Goal: Ask a question

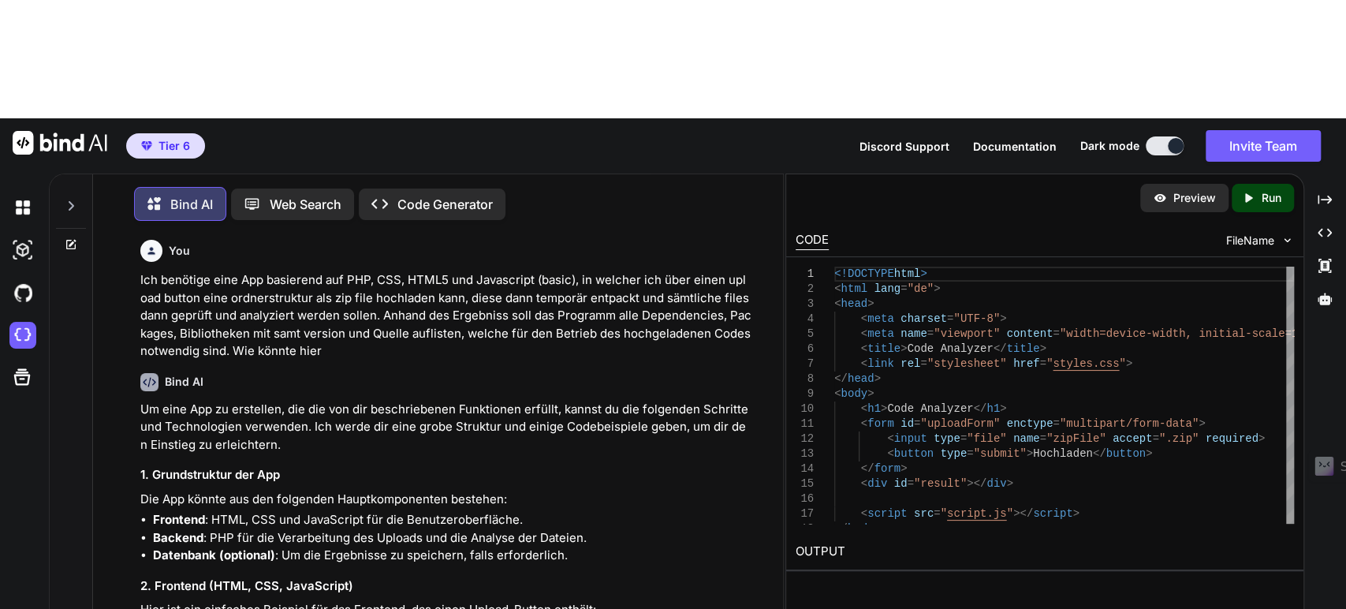
scroll to position [88, 0]
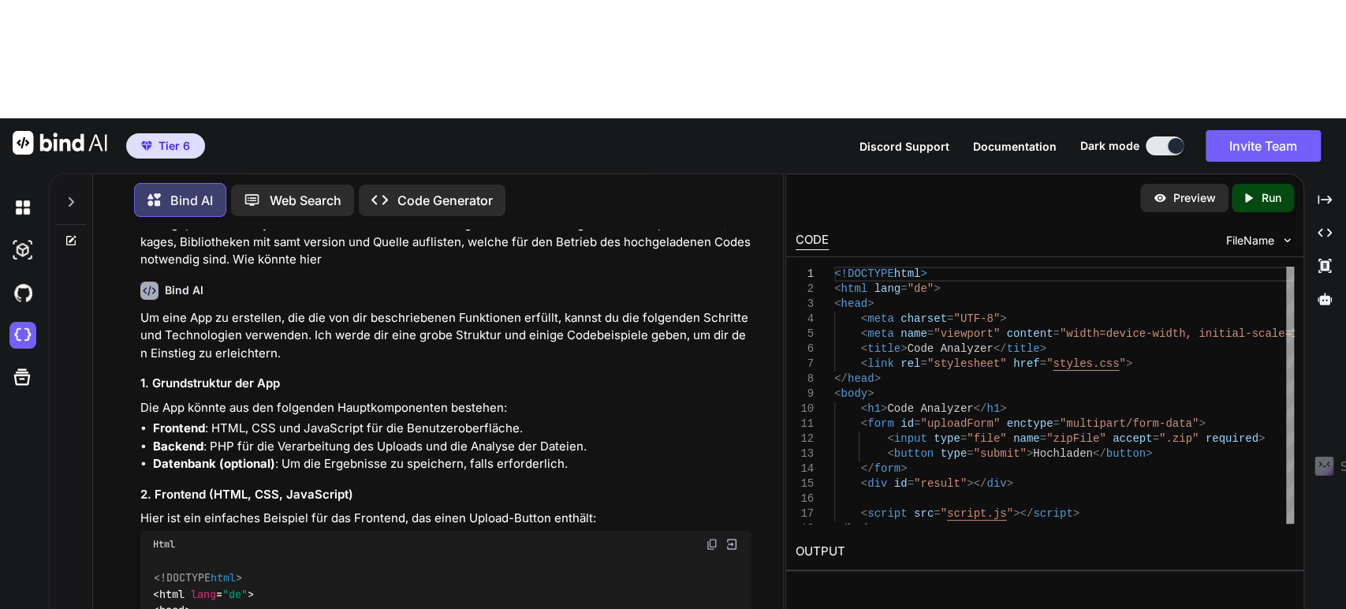
click at [282, 185] on div "Web Search" at bounding box center [292, 201] width 123 height 32
type textarea "x"
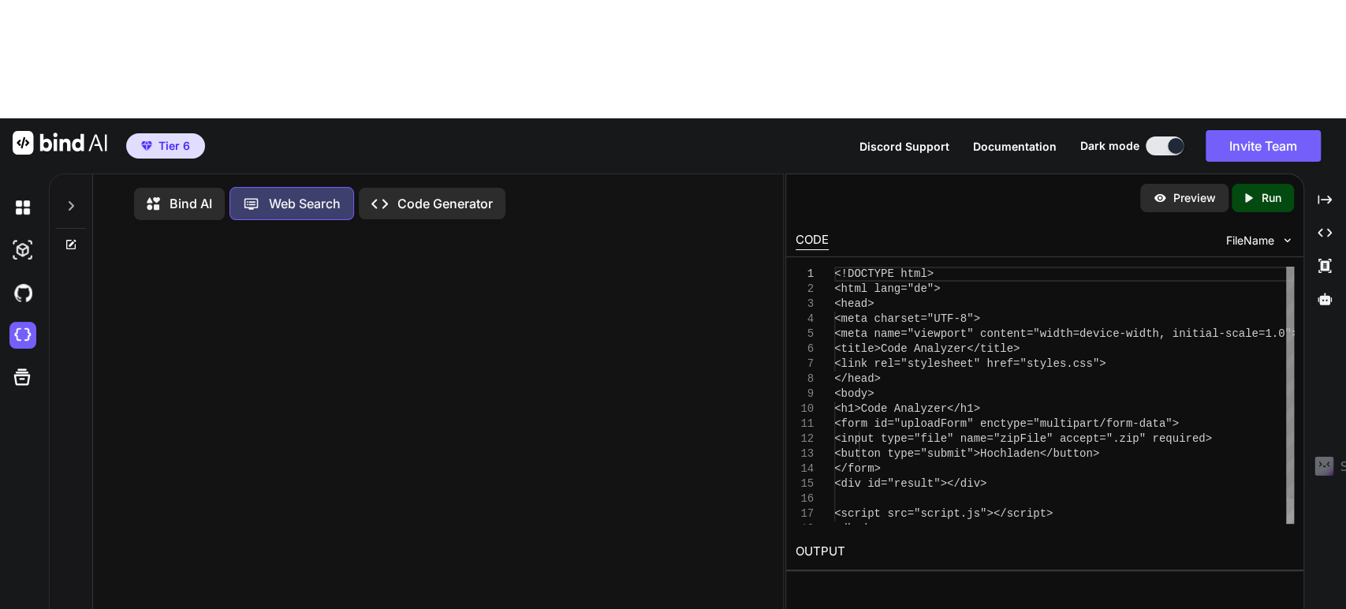
scroll to position [6, 0]
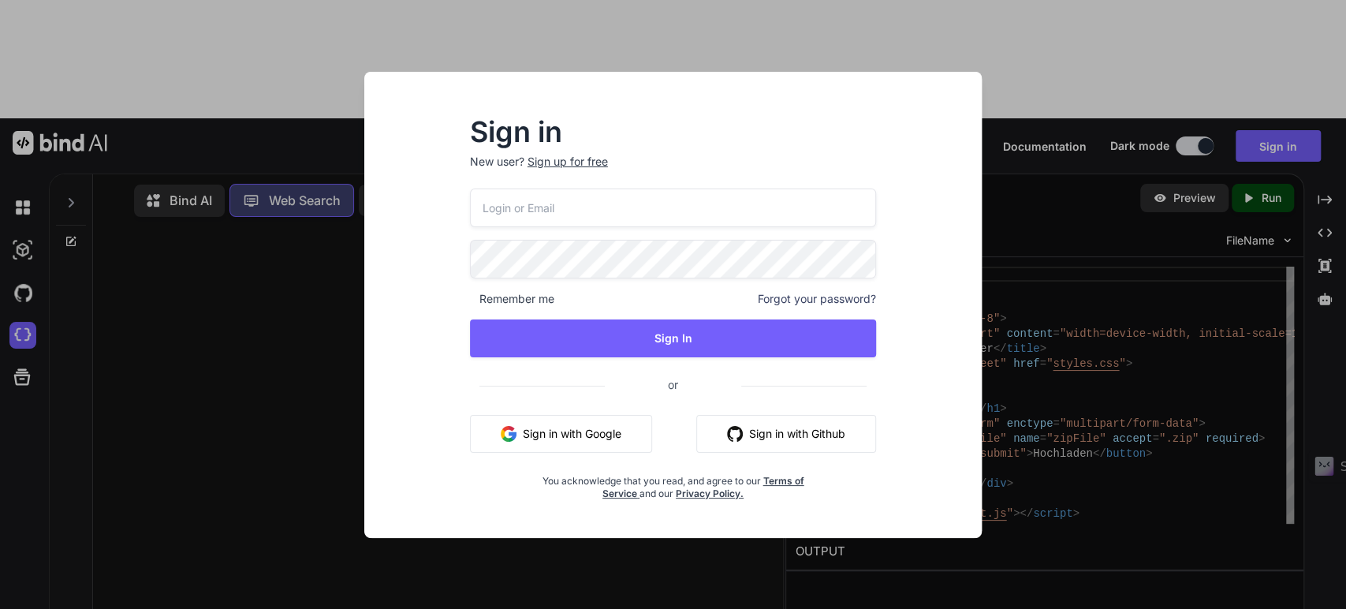
click at [205, 192] on div "Sign in New user? Sign up for free Remember me Forgot your password? Sign In or…" at bounding box center [673, 304] width 1346 height 609
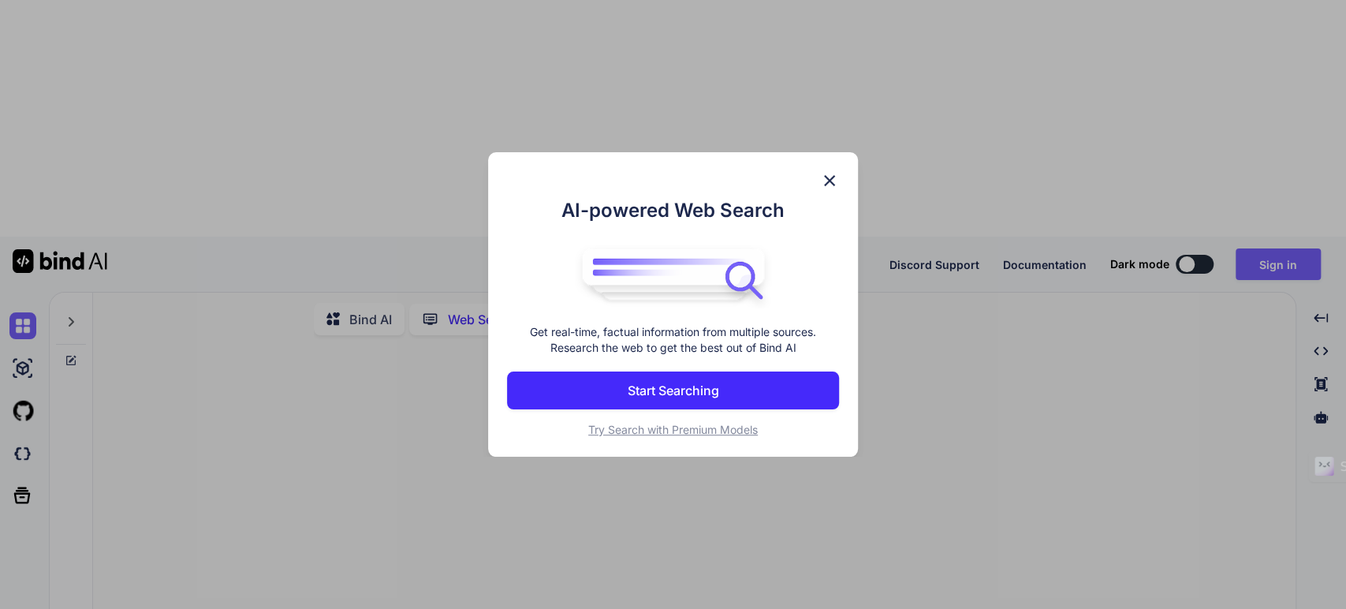
type textarea "x"
click at [827, 177] on img at bounding box center [829, 180] width 19 height 19
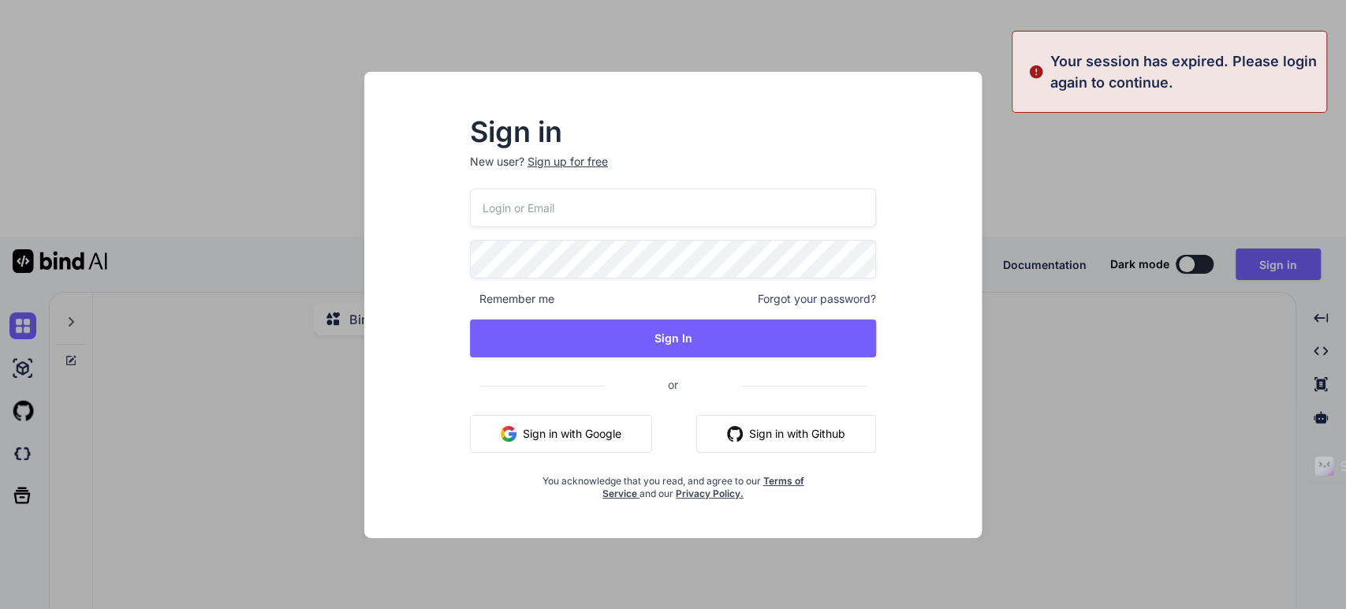
click at [587, 196] on input "email" at bounding box center [673, 208] width 407 height 39
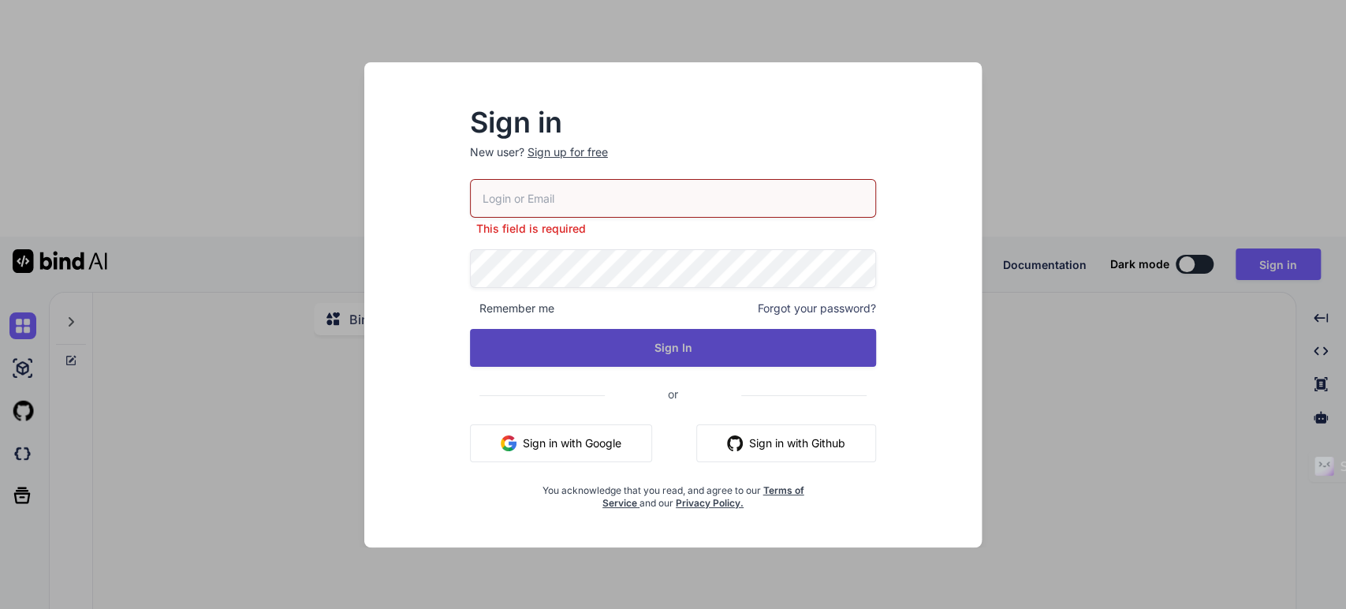
type input "tipptreff@gmail.com"
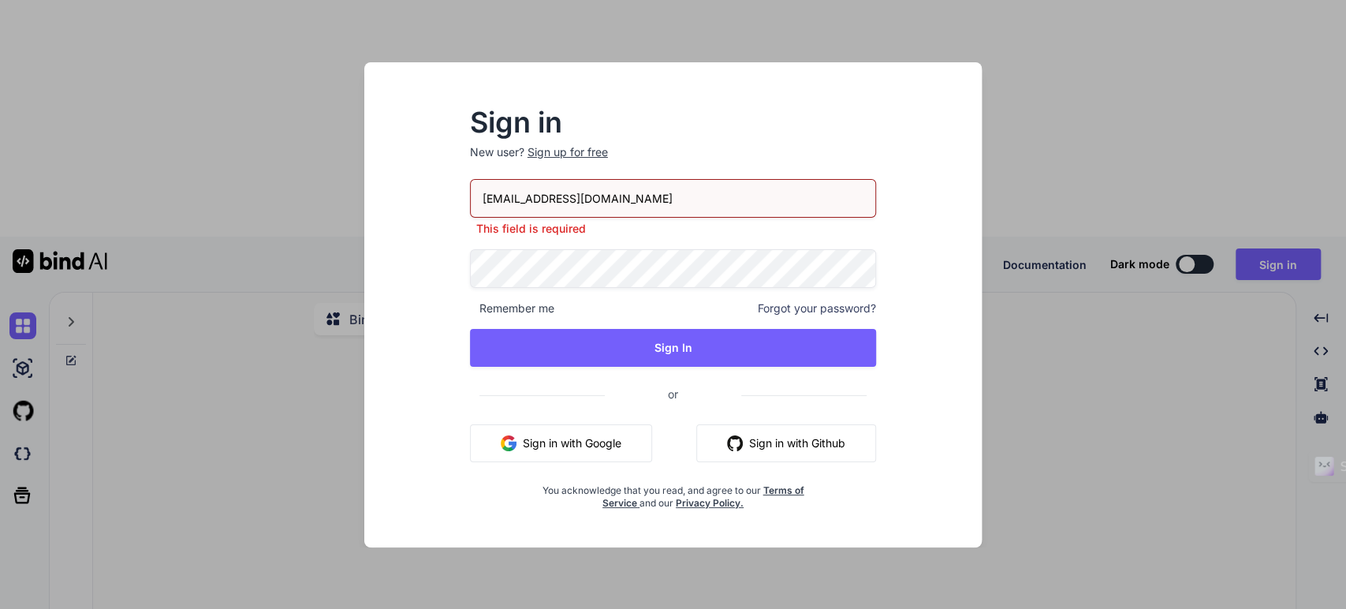
click at [677, 351] on button "Sign In" at bounding box center [673, 348] width 407 height 38
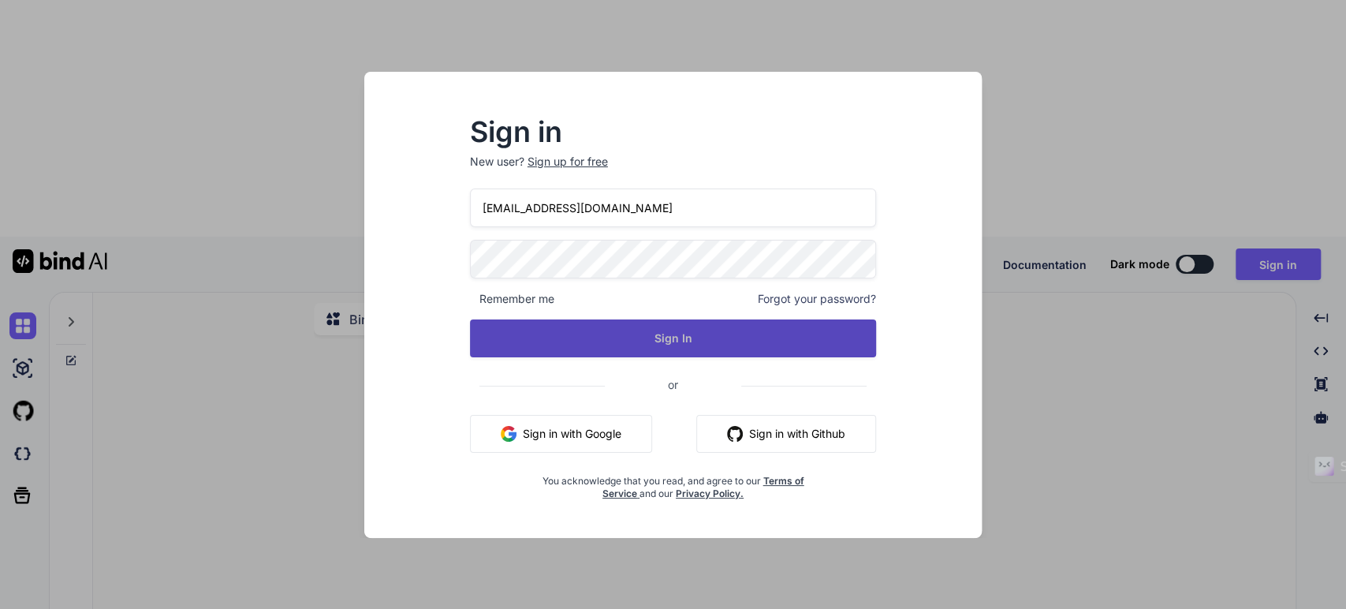
click at [656, 334] on button "Sign In" at bounding box center [673, 338] width 407 height 38
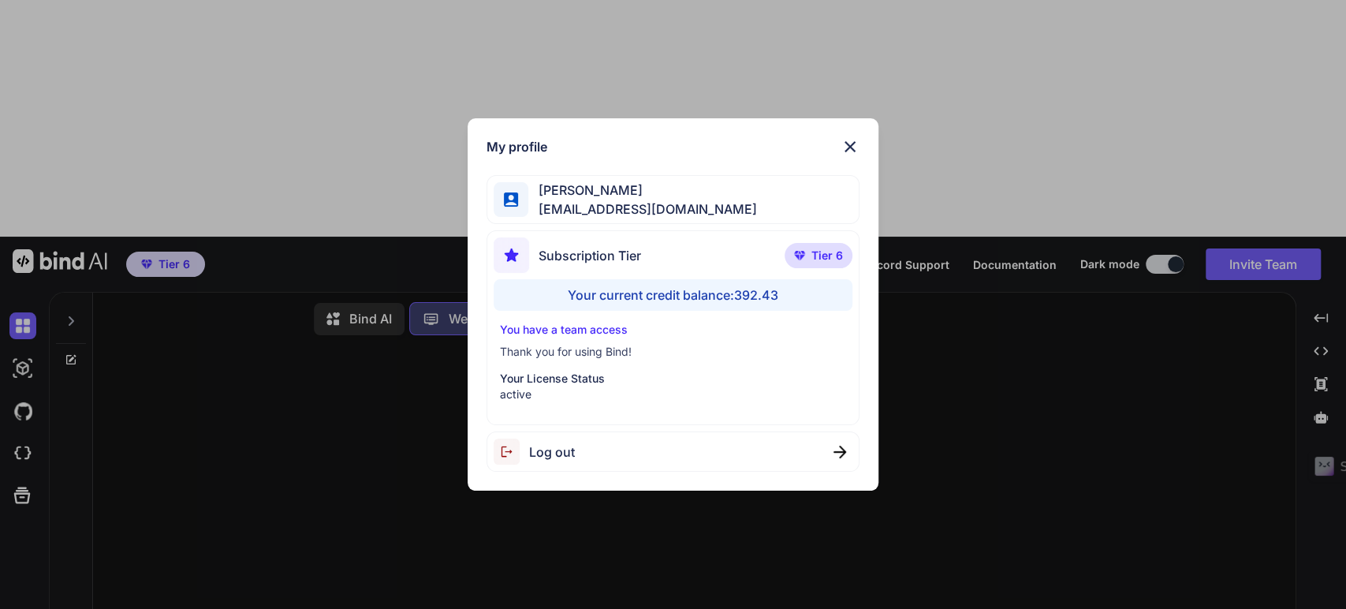
click at [733, 299] on div "Your current credit balance: 392.43" at bounding box center [674, 295] width 360 height 32
click at [851, 144] on img at bounding box center [850, 146] width 19 height 19
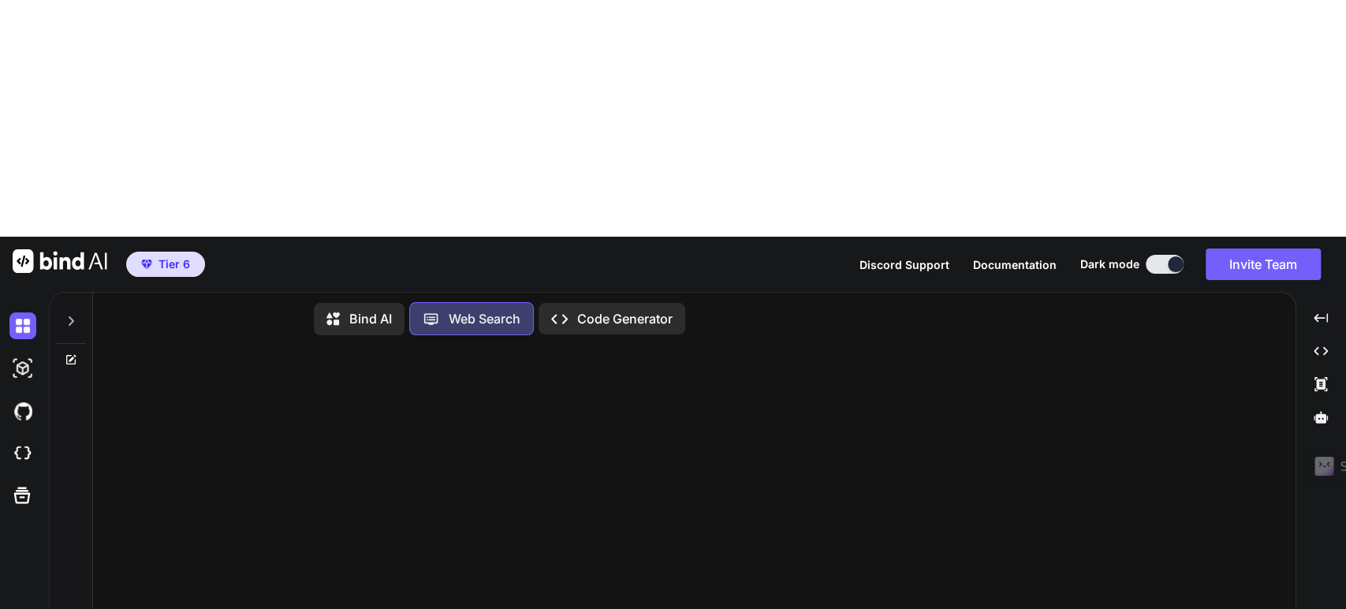
click at [148, 260] on img "button" at bounding box center [146, 264] width 11 height 9
click at [64, 289] on div at bounding box center [71, 566] width 43 height 555
click at [69, 353] on icon at bounding box center [71, 359] width 13 height 13
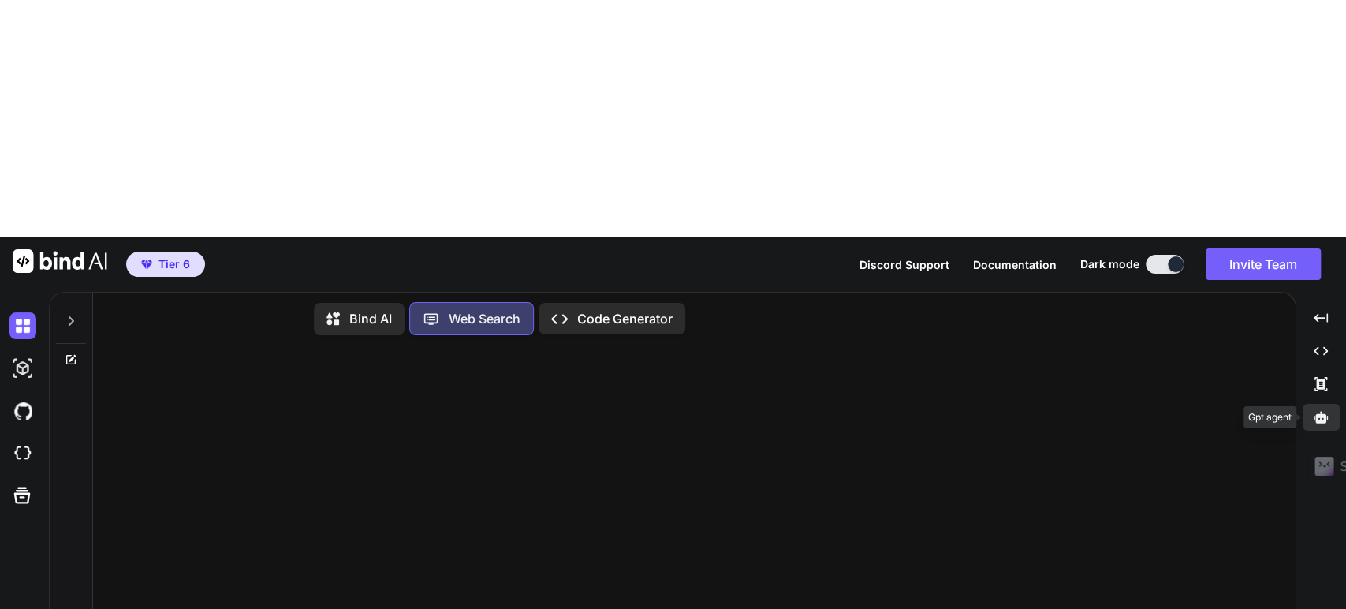
type textarea "Wie würdest du"
click at [1323, 410] on icon at bounding box center [1321, 417] width 14 height 14
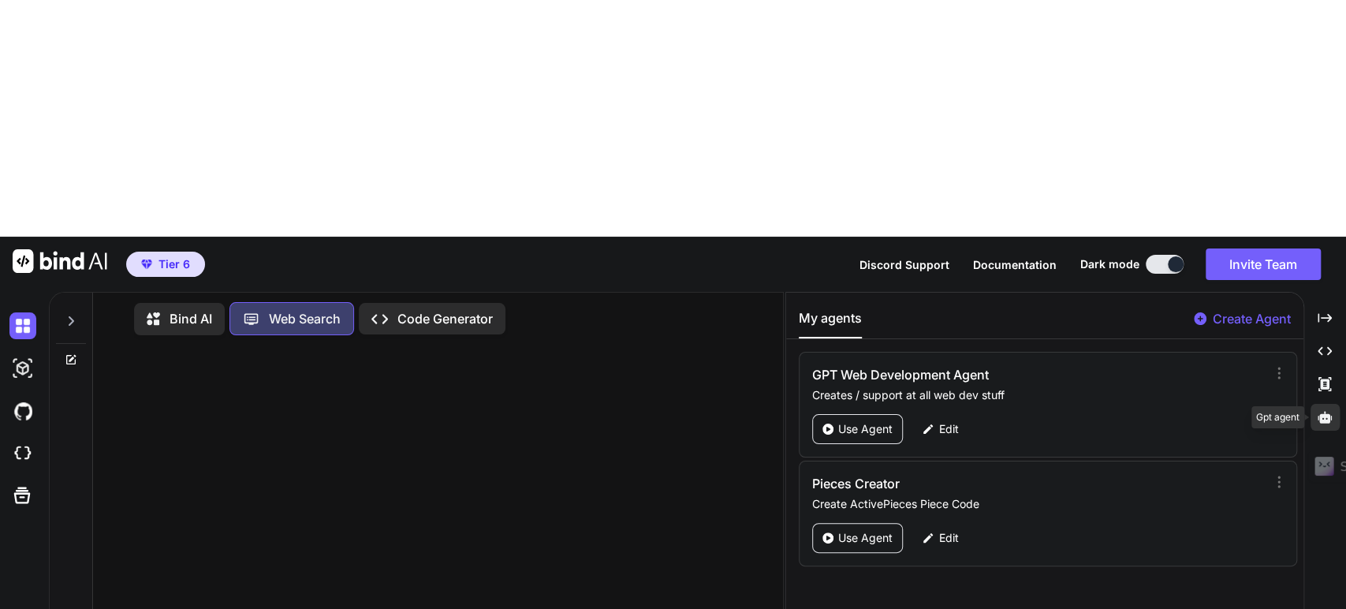
scroll to position [6, 0]
click at [174, 309] on p "Bind AI" at bounding box center [191, 318] width 43 height 19
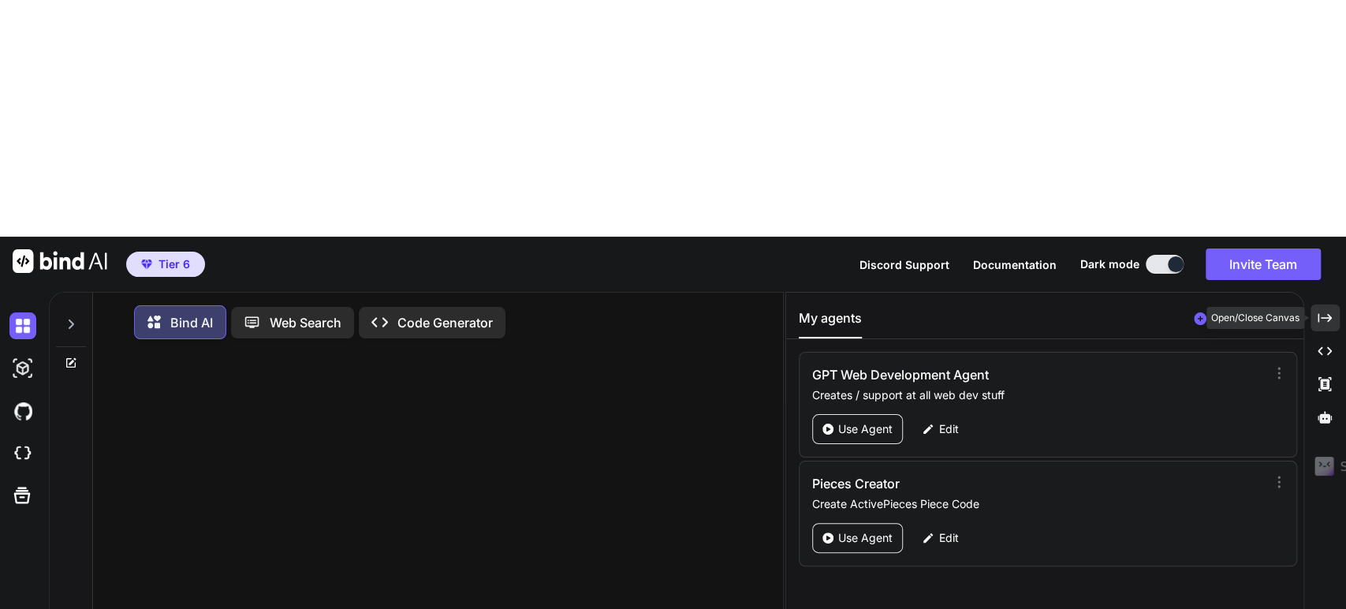
click at [1333, 304] on div "Created with Pixso." at bounding box center [1325, 317] width 29 height 27
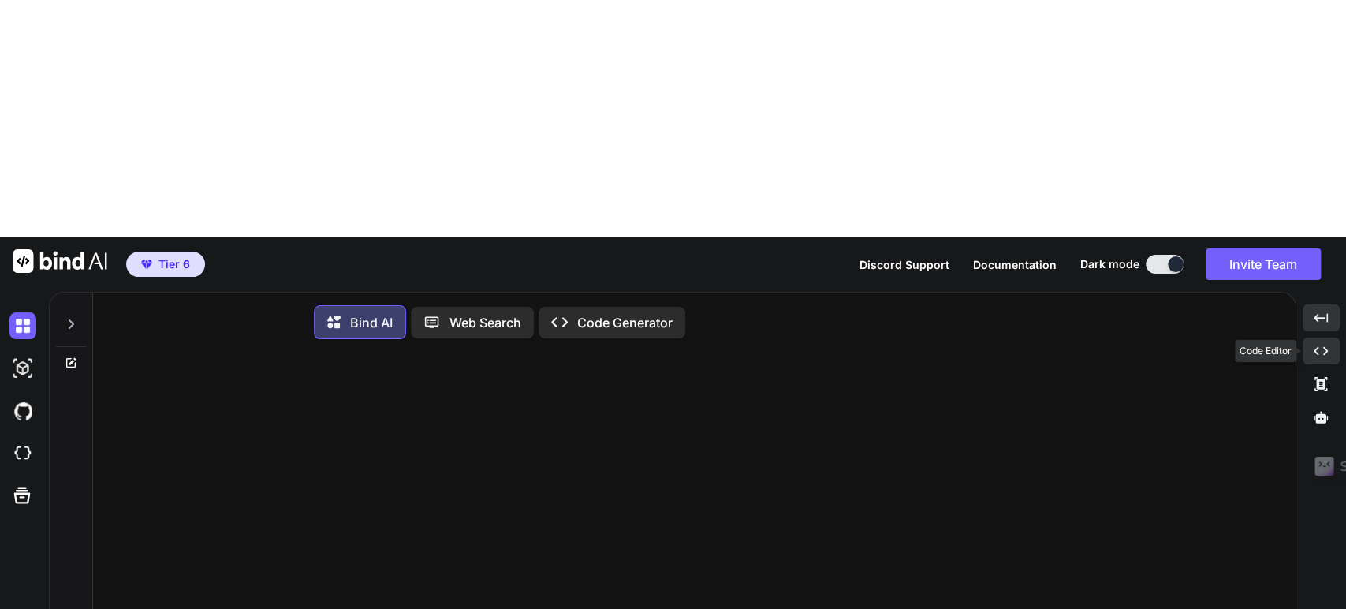
click at [1319, 344] on icon "Created with Pixso." at bounding box center [1321, 351] width 14 height 14
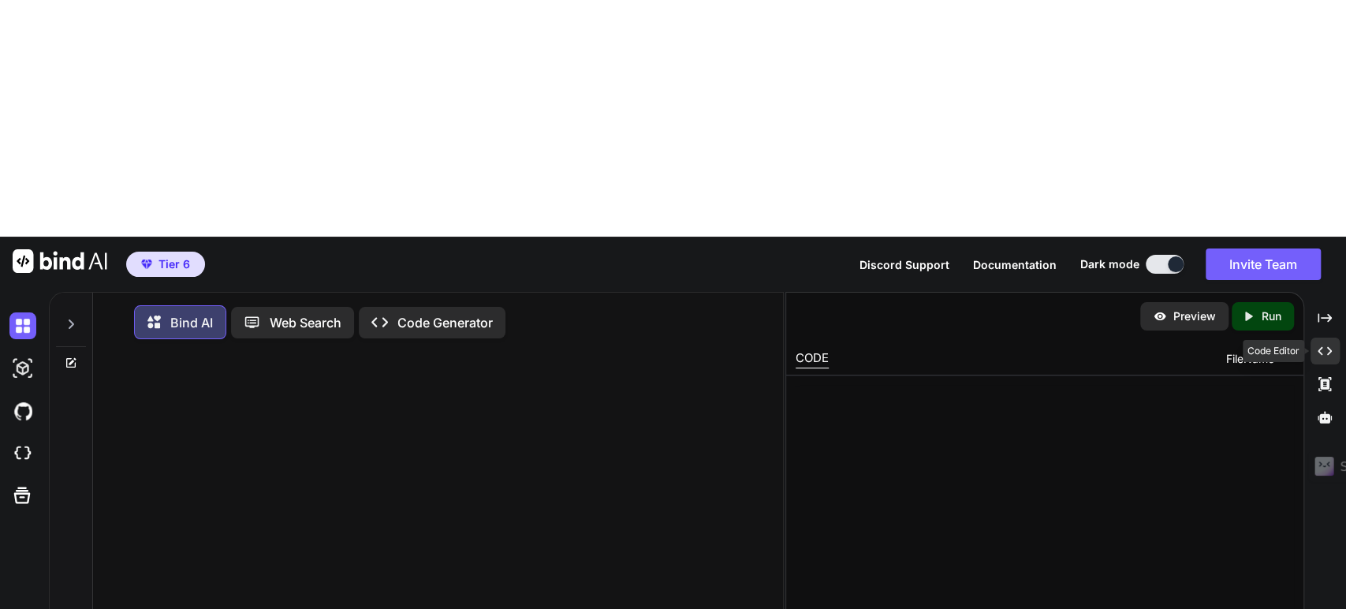
click at [1319, 344] on icon "Created with Pixso." at bounding box center [1325, 351] width 14 height 14
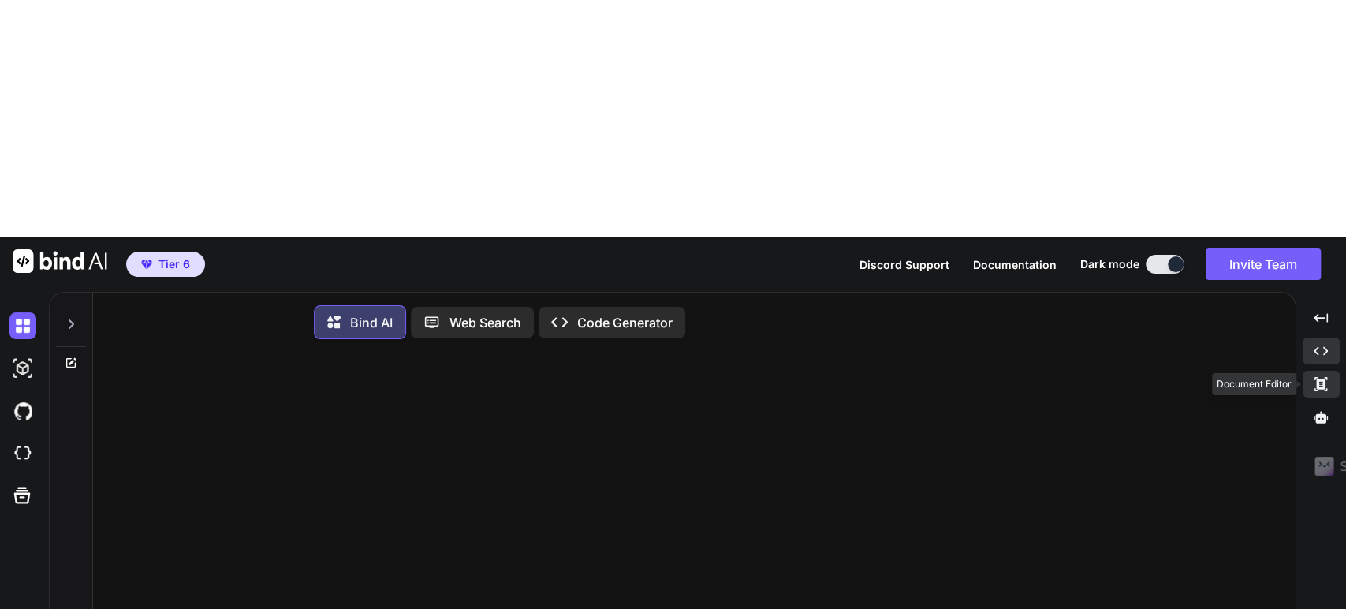
click at [1307, 371] on div "Created with Pixso." at bounding box center [1321, 384] width 37 height 27
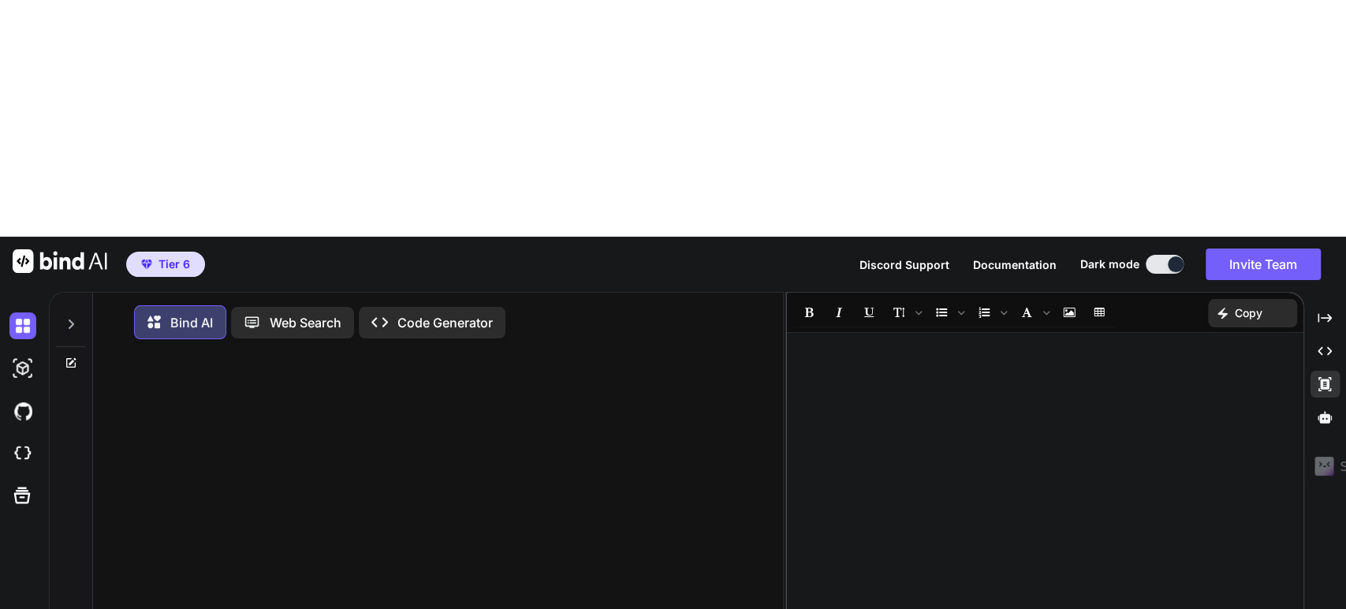
click at [1307, 292] on div "Bind AI Web Search Created with Pixso. Code Generator Wie würdest du Source GPT…" at bounding box center [698, 569] width 1298 height 554
click at [1315, 371] on div "Created with Pixso." at bounding box center [1325, 384] width 29 height 27
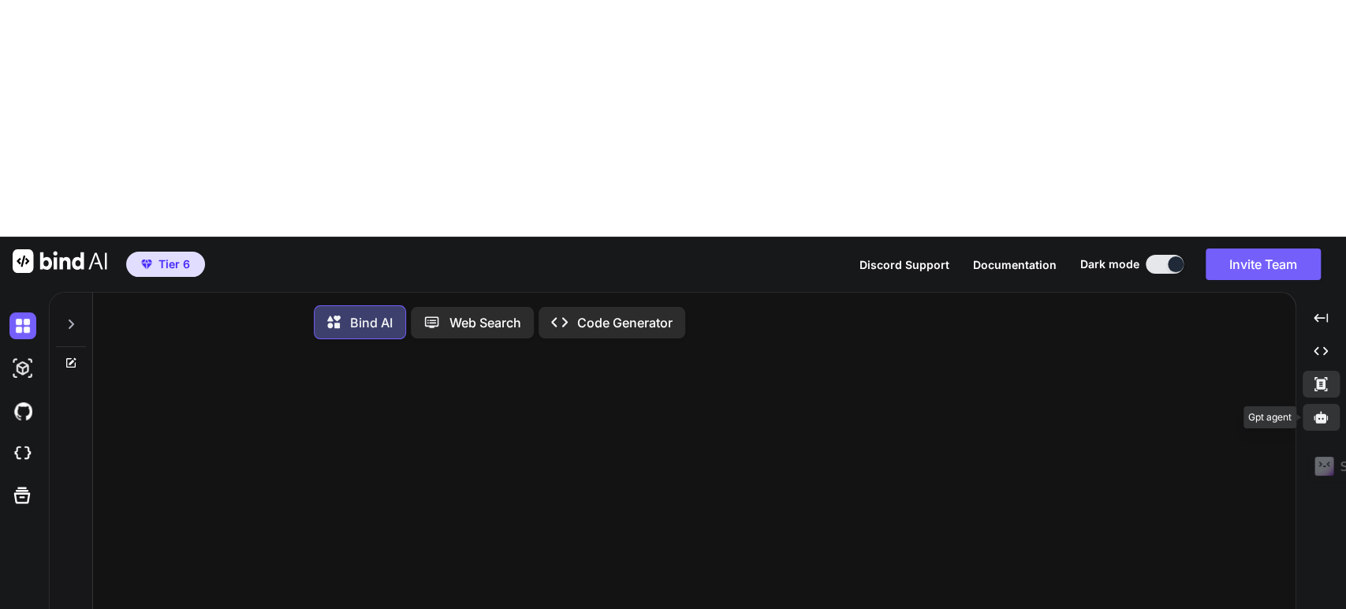
click at [1319, 411] on icon at bounding box center [1321, 417] width 14 height 12
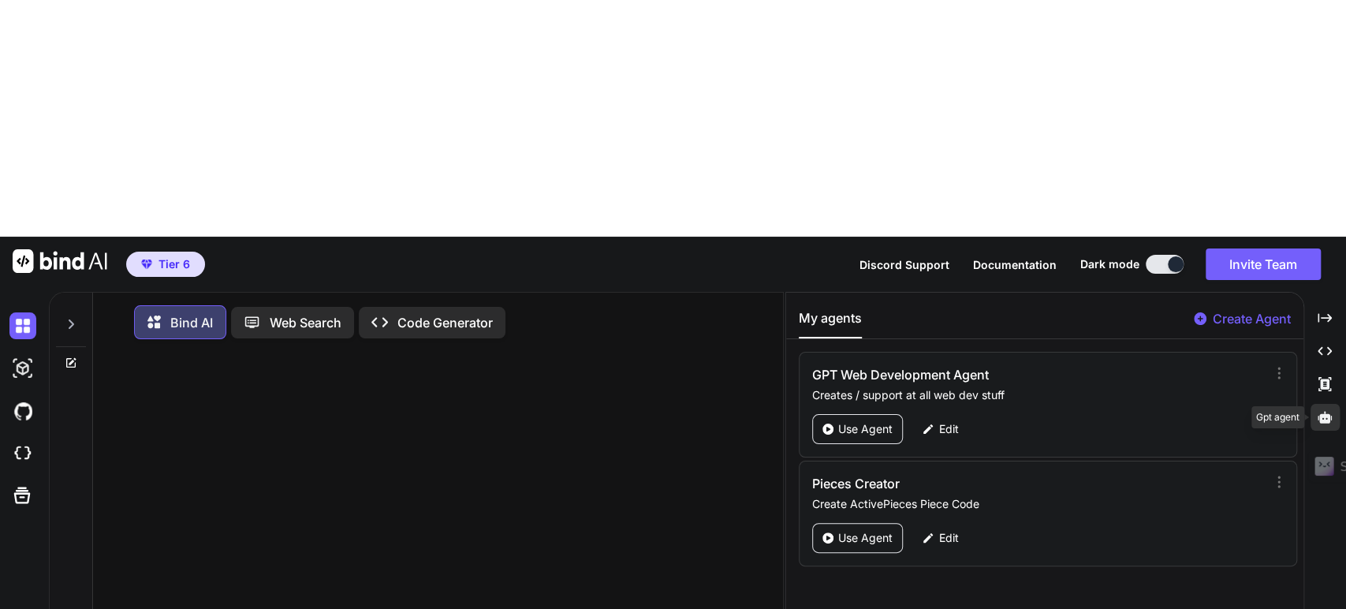
click at [1319, 410] on icon at bounding box center [1325, 417] width 14 height 14
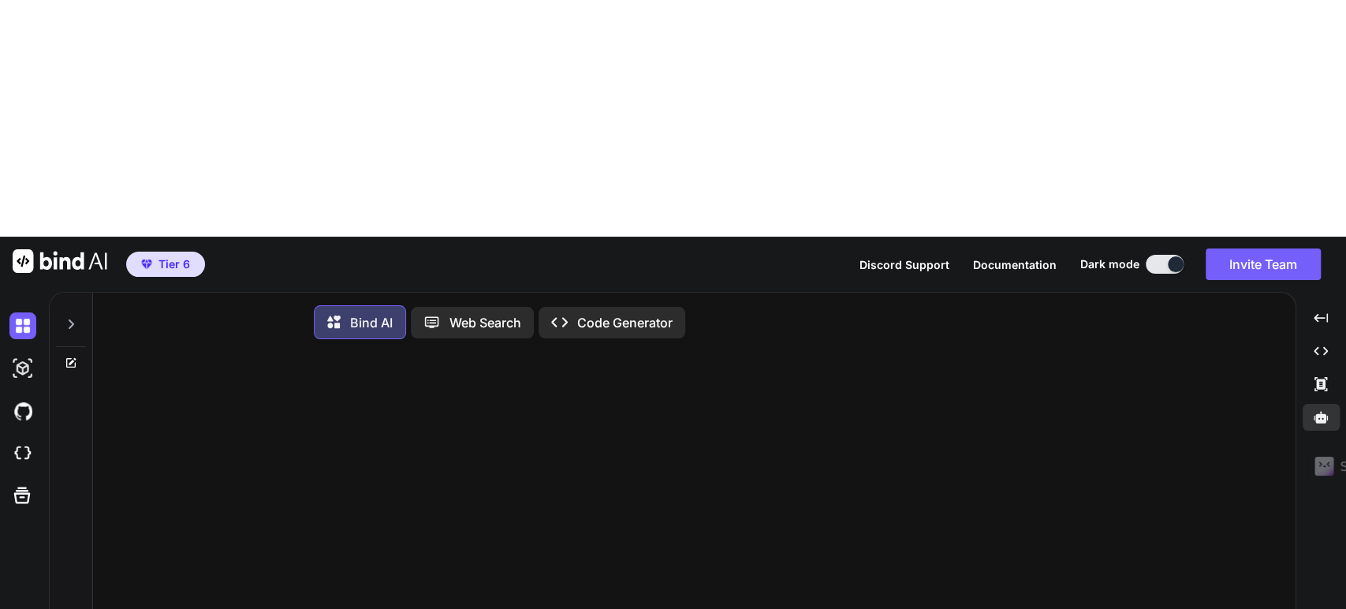
click at [452, 313] on p "Web Search" at bounding box center [486, 322] width 72 height 19
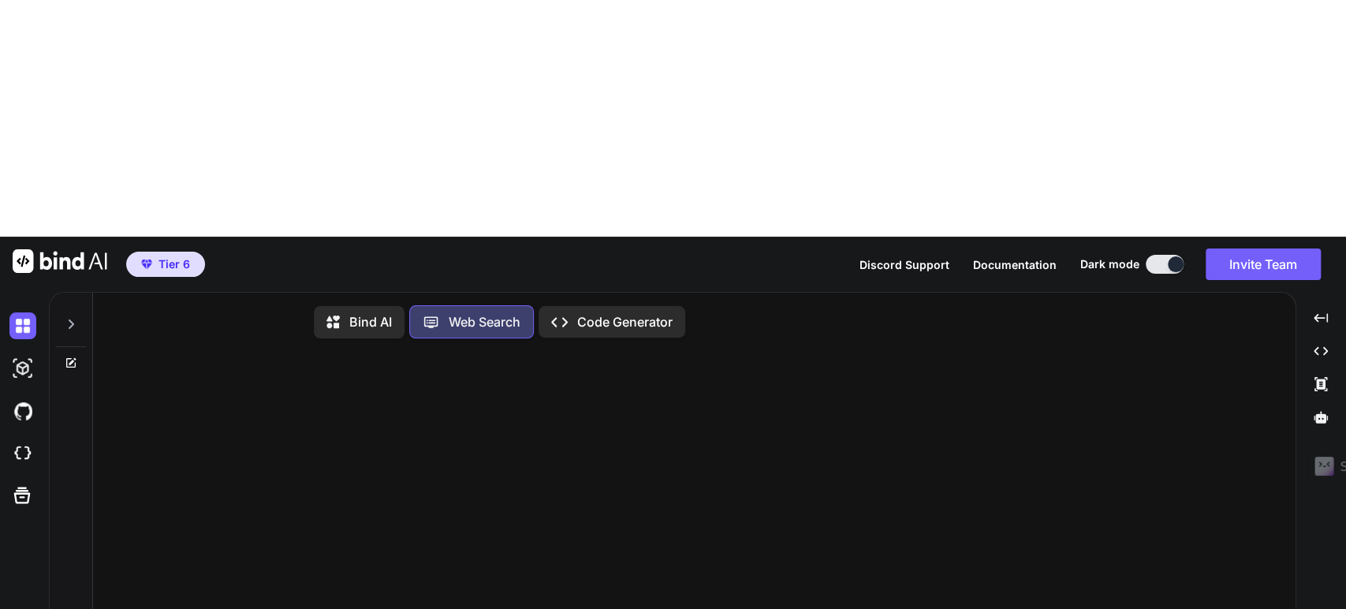
scroll to position [6, 0]
click at [370, 309] on p "Bind AI" at bounding box center [370, 318] width 43 height 19
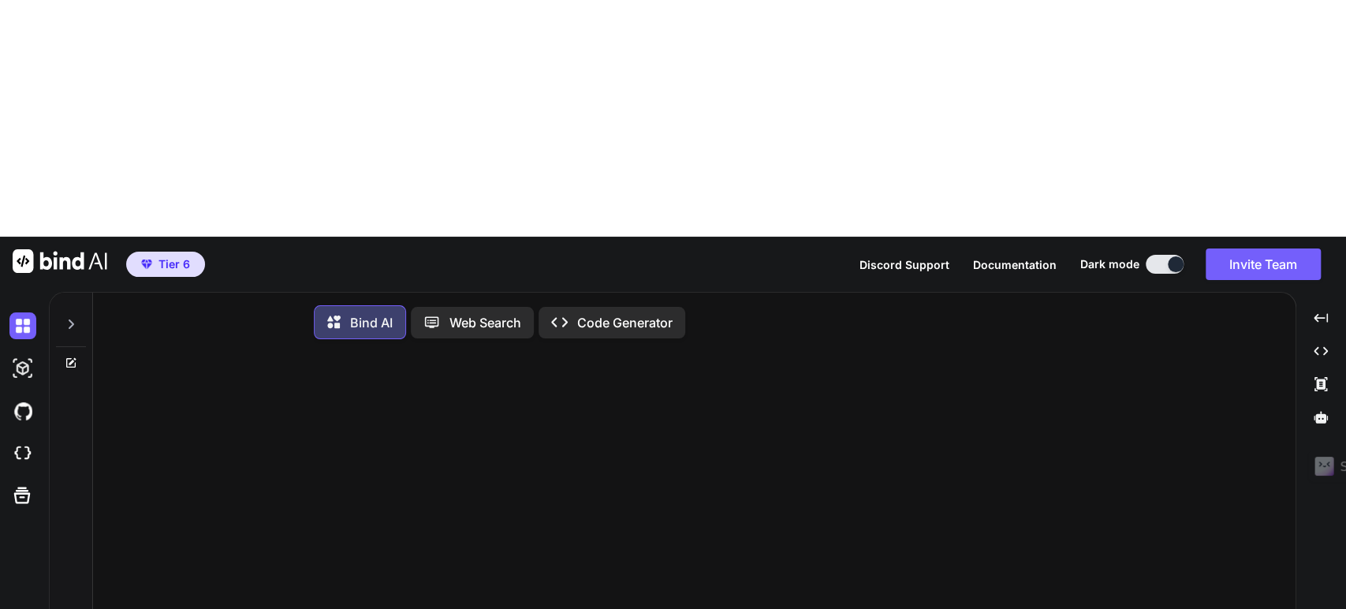
click at [70, 318] on icon at bounding box center [71, 324] width 13 height 13
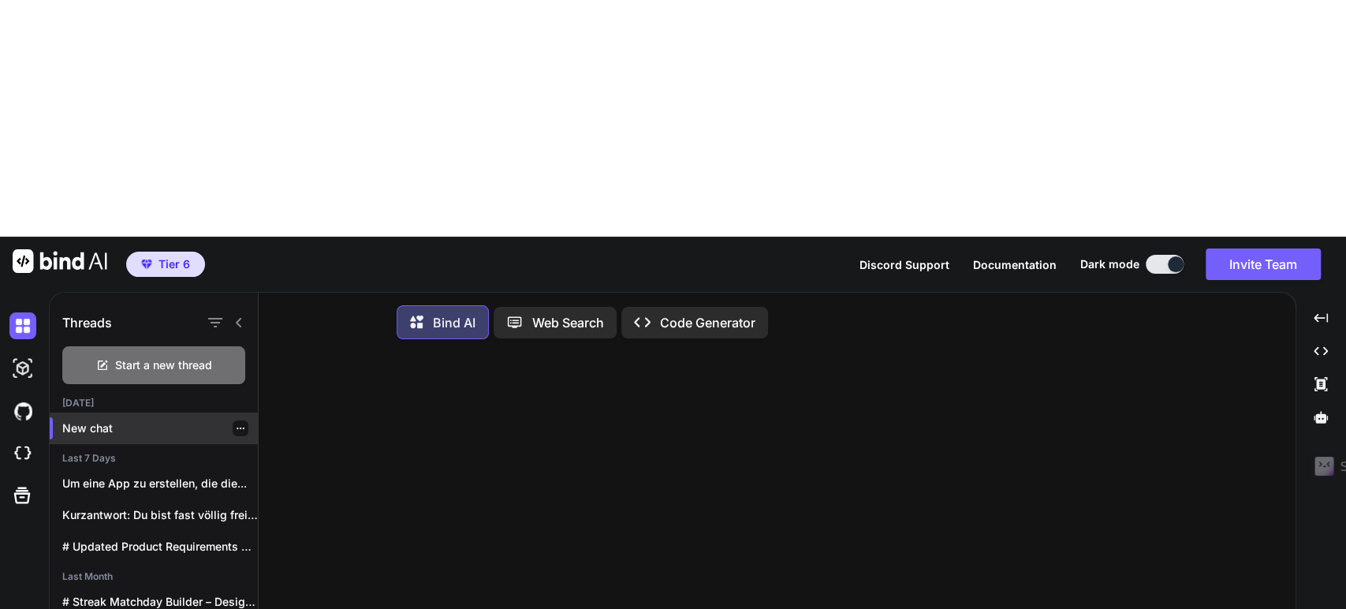
click at [102, 420] on p "New chat" at bounding box center [160, 428] width 196 height 16
click at [101, 420] on p "New chat" at bounding box center [160, 428] width 196 height 16
click at [557, 313] on p "Web Search" at bounding box center [568, 322] width 72 height 19
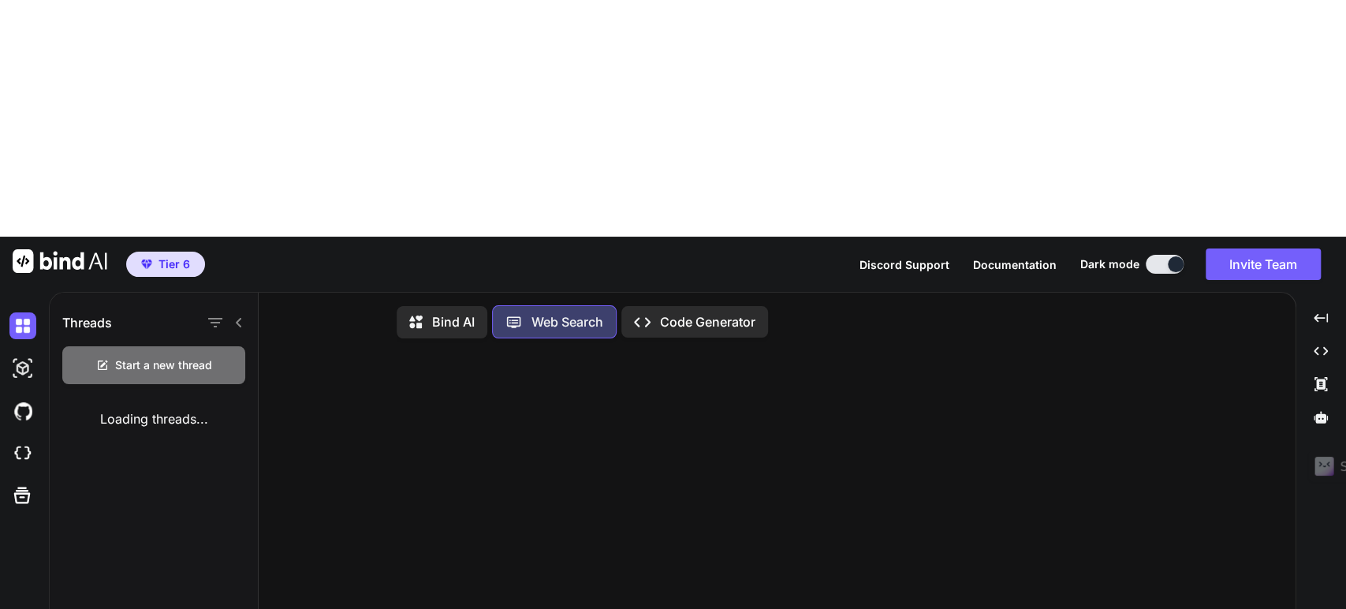
scroll to position [6, 0]
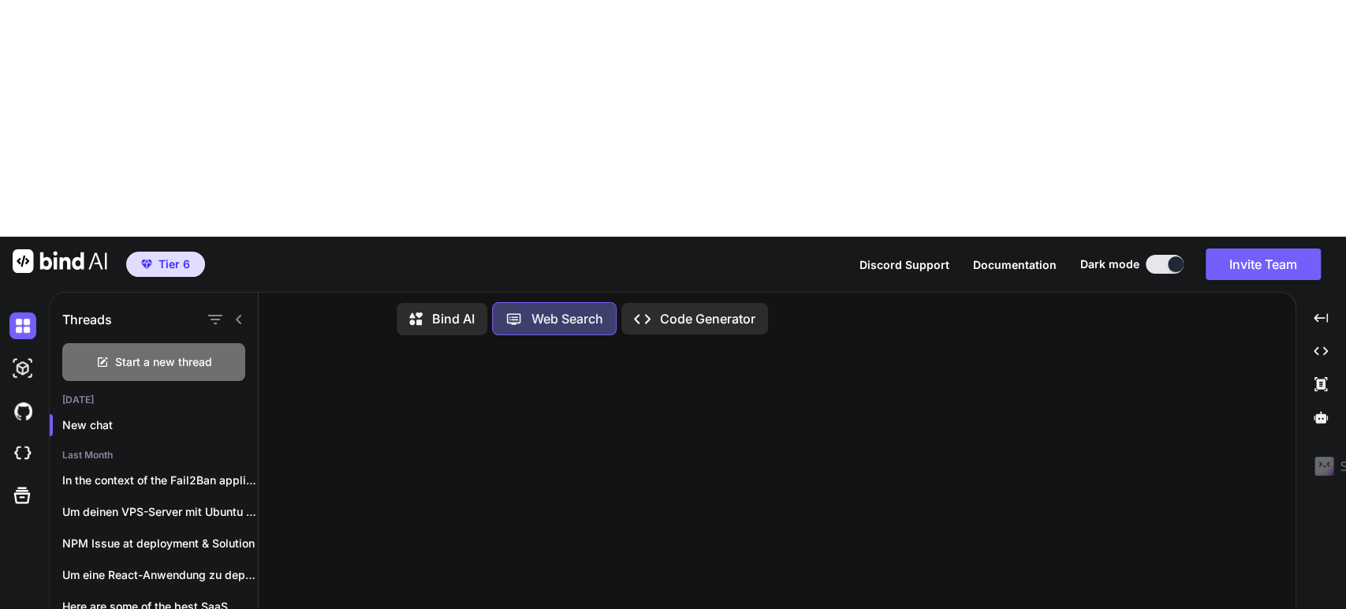
type textarea "c"
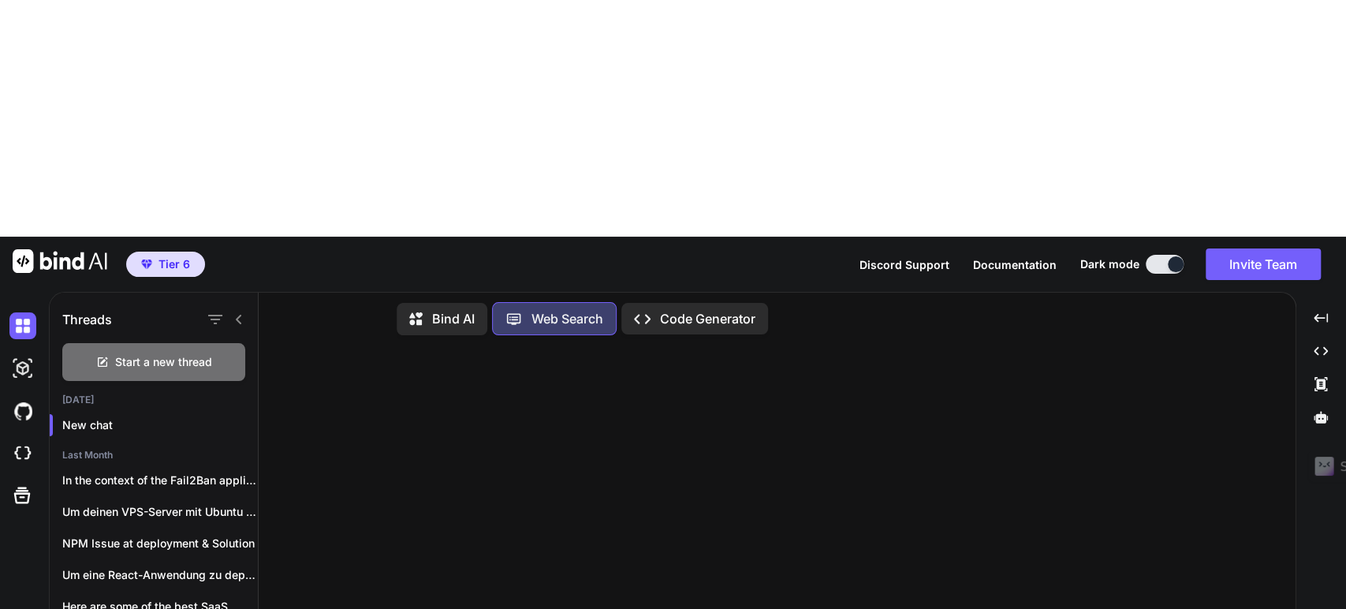
type textarea "I"
type textarea "Welches sind laut den"
